Goal: Information Seeking & Learning: Learn about a topic

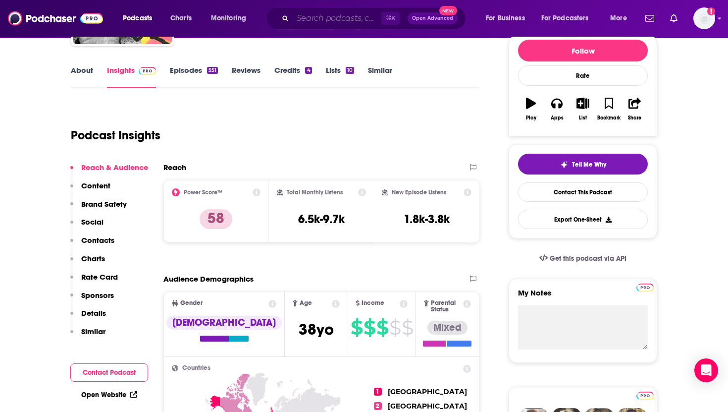
click at [327, 12] on input "Search podcasts, credits, & more..." at bounding box center [337, 18] width 89 height 16
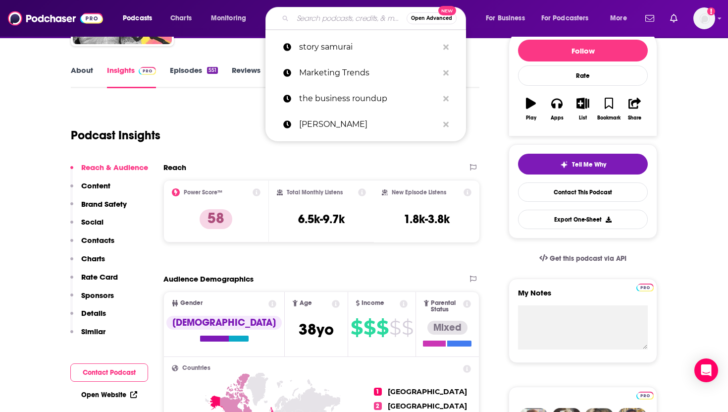
paste input "Experts of Experience"
type input "Experts of Experience"
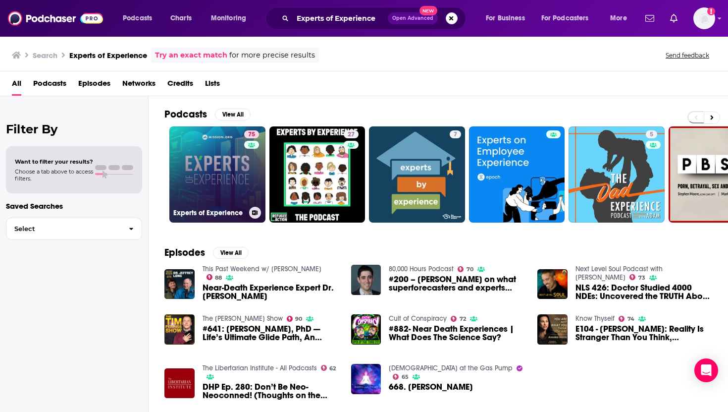
click at [202, 189] on link "75 Experts of Experience" at bounding box center [217, 174] width 96 height 96
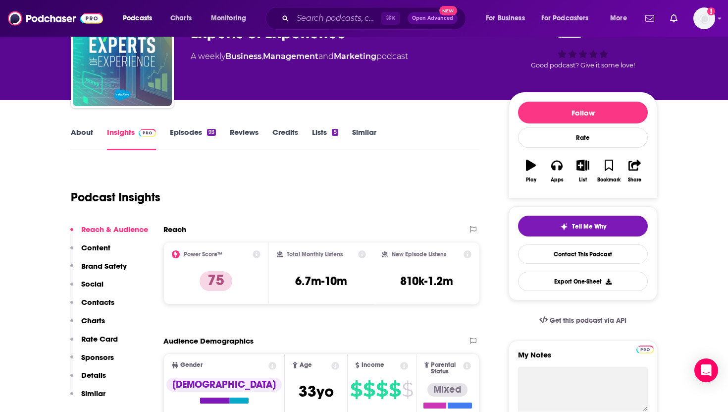
scroll to position [50, 0]
